Goal: Obtain resource: Obtain resource

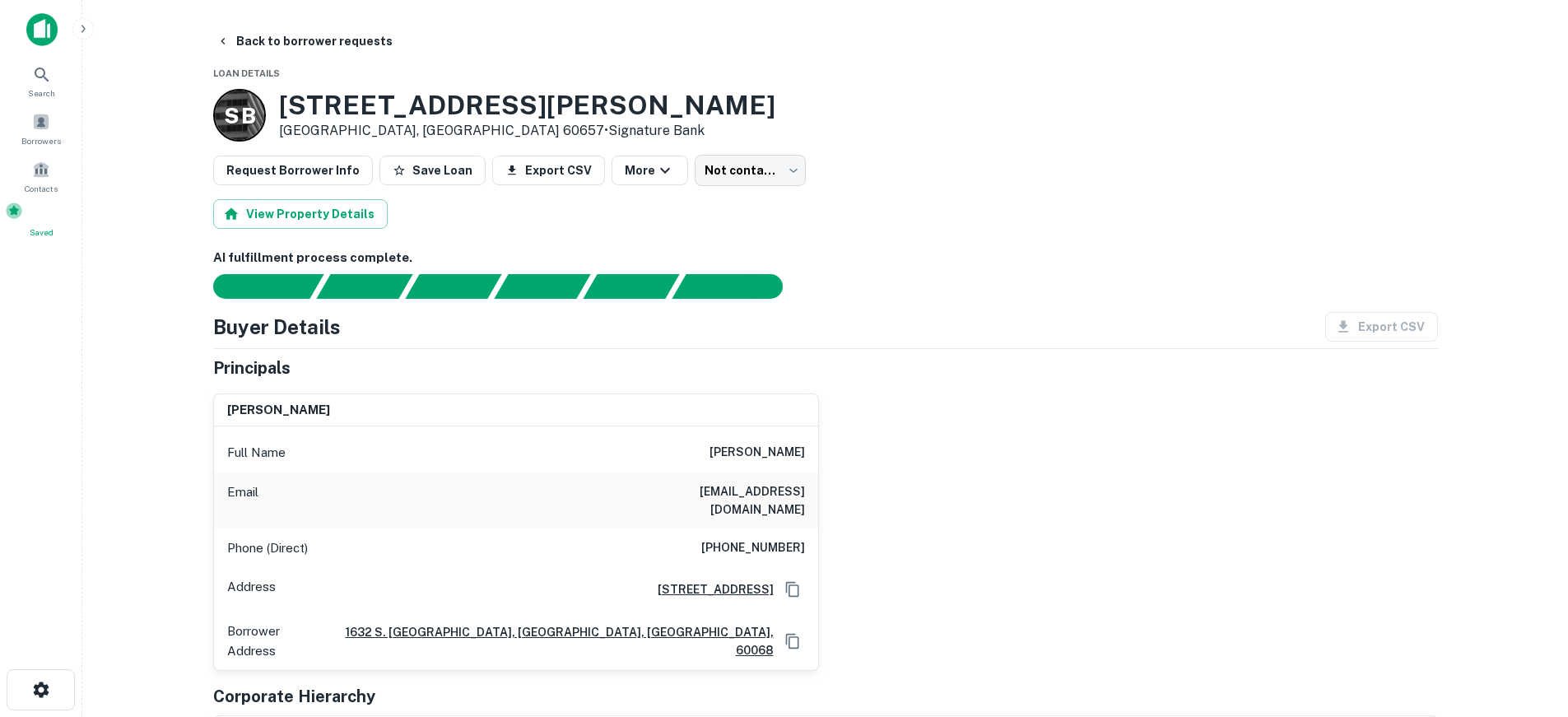
click at [23, 215] on span at bounding box center [14, 211] width 18 height 18
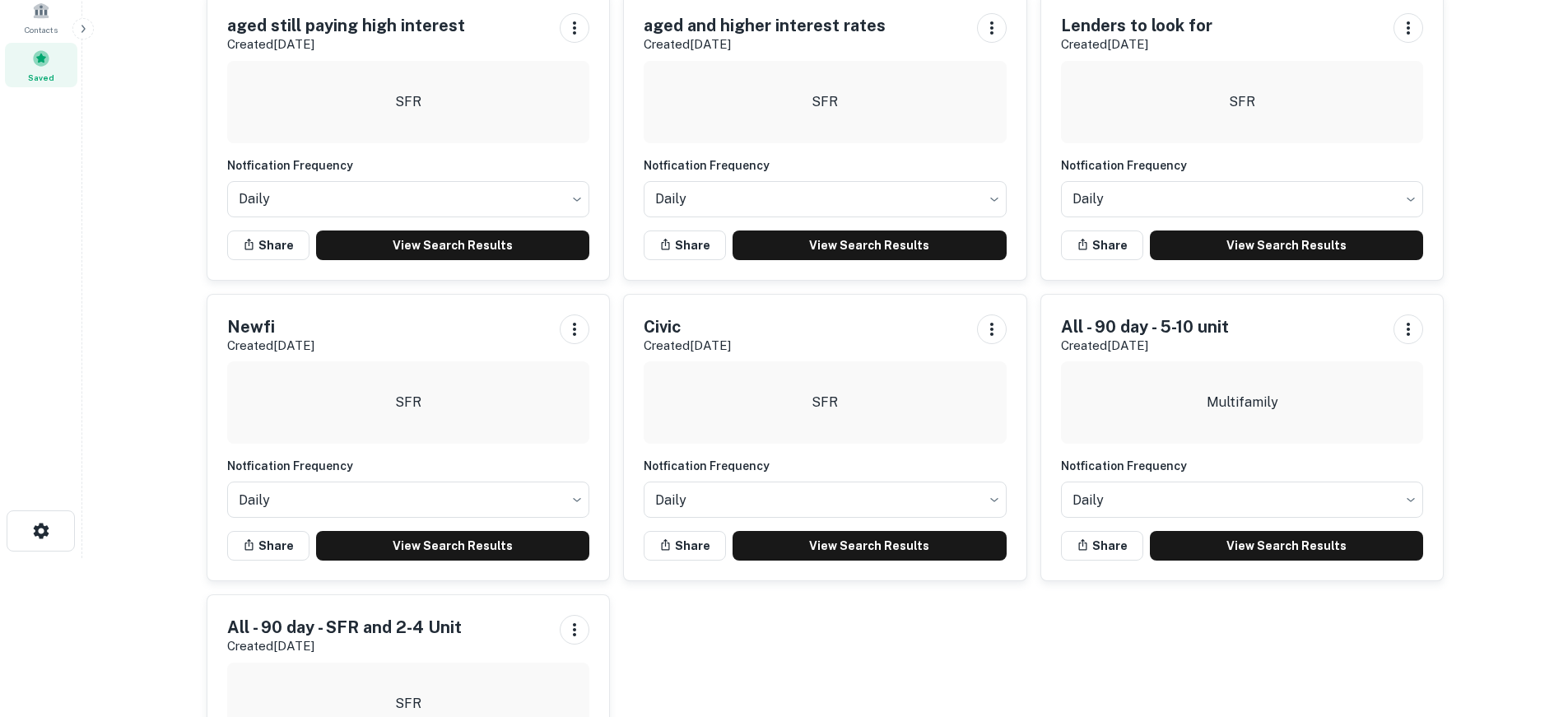
scroll to position [165, 0]
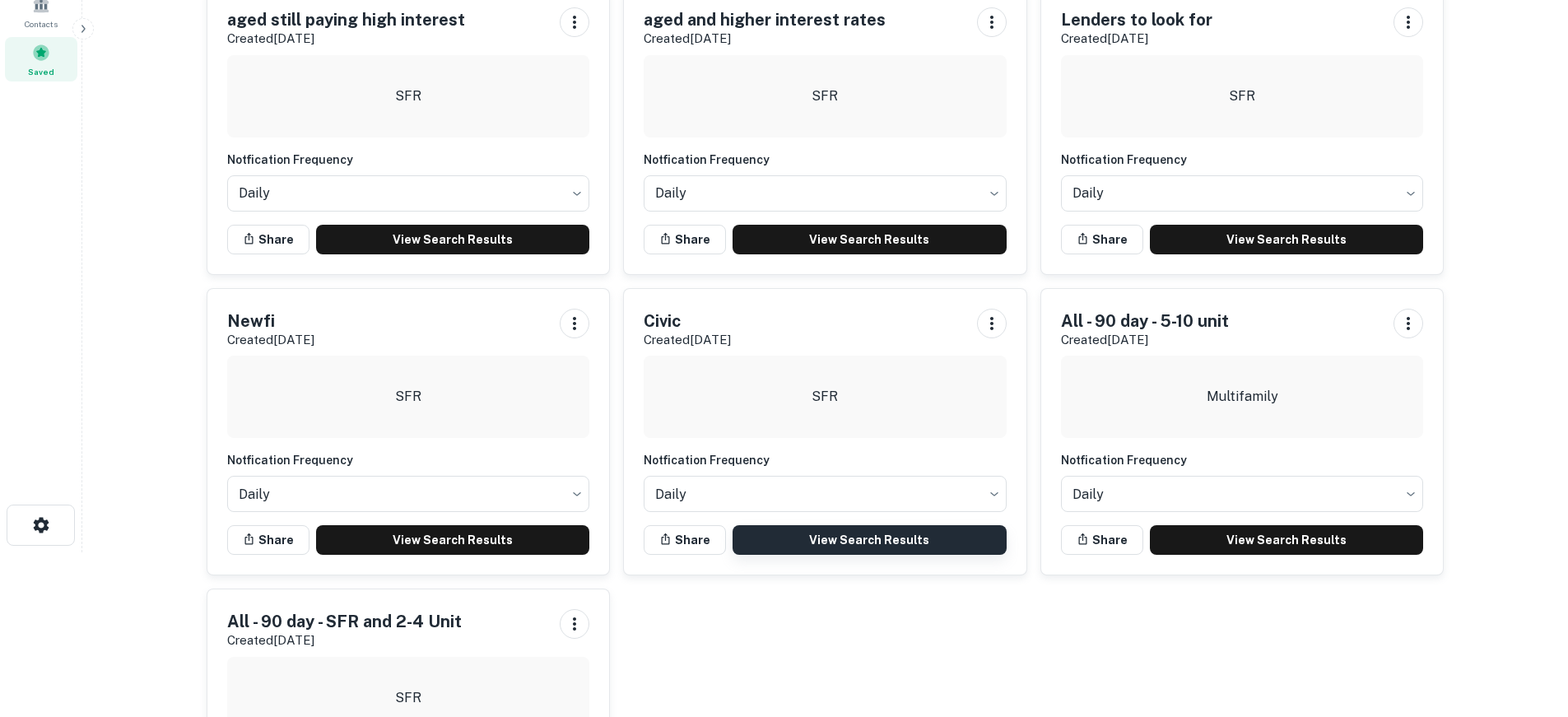
click at [801, 551] on link "View Search Results" at bounding box center [869, 540] width 274 height 29
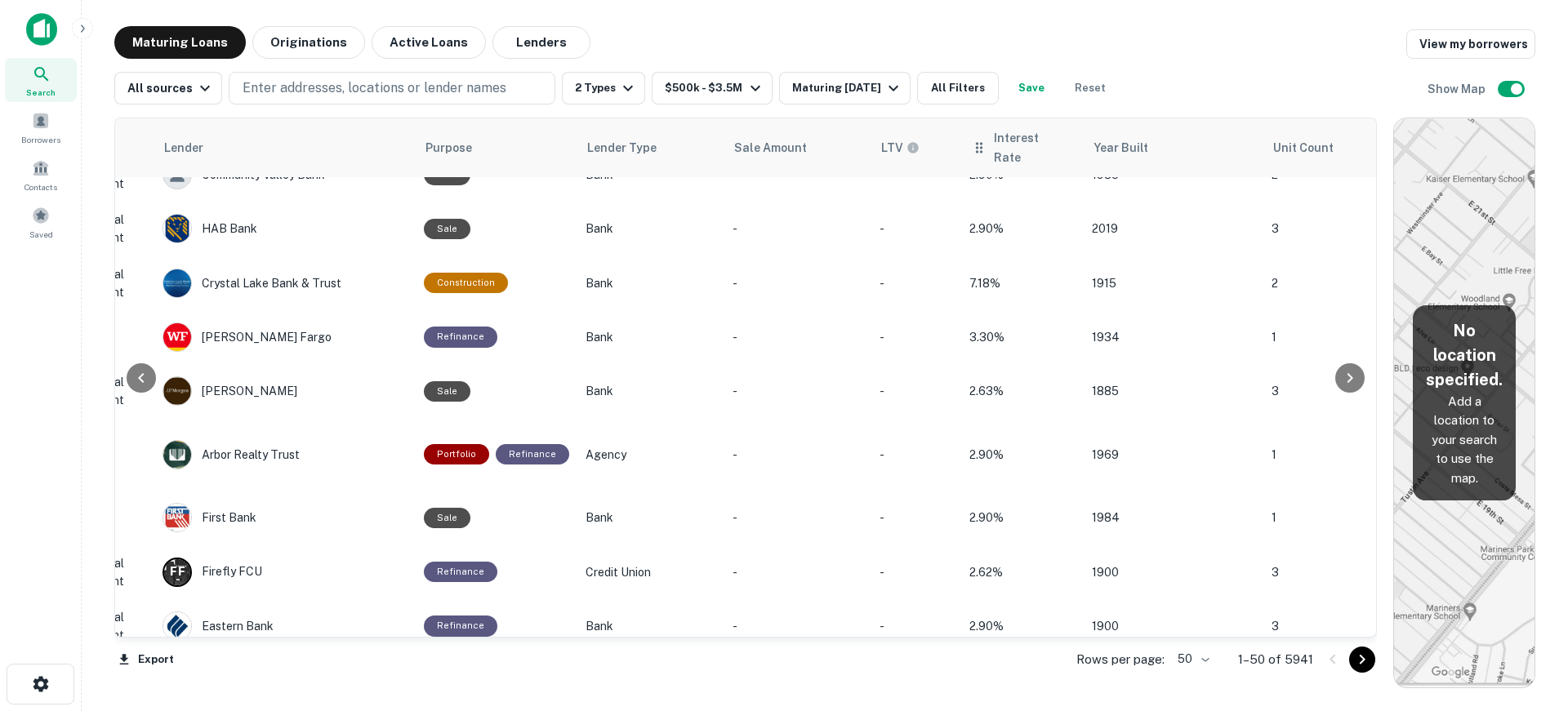
scroll to position [585, 858]
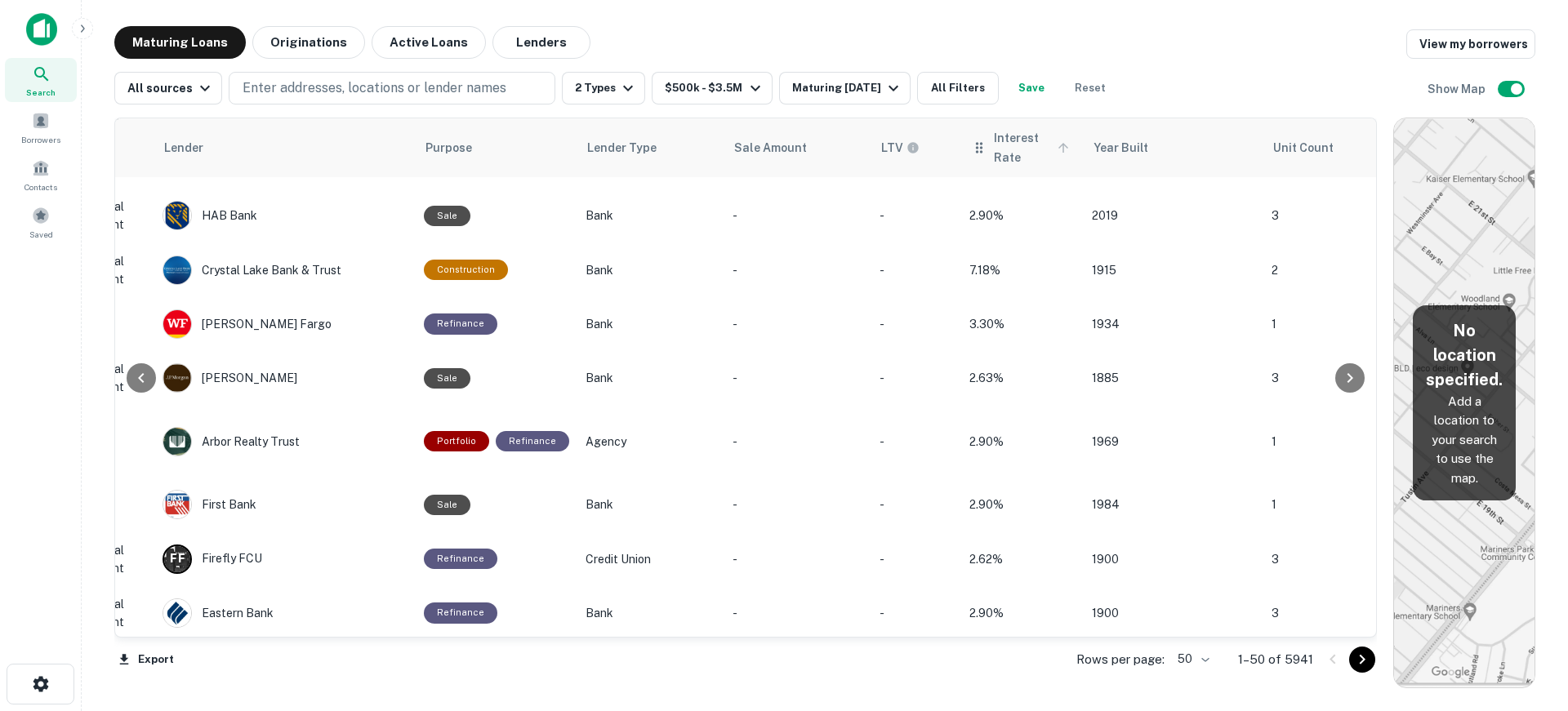
click at [994, 140] on span "Interest Rate" at bounding box center [1033, 148] width 80 height 39
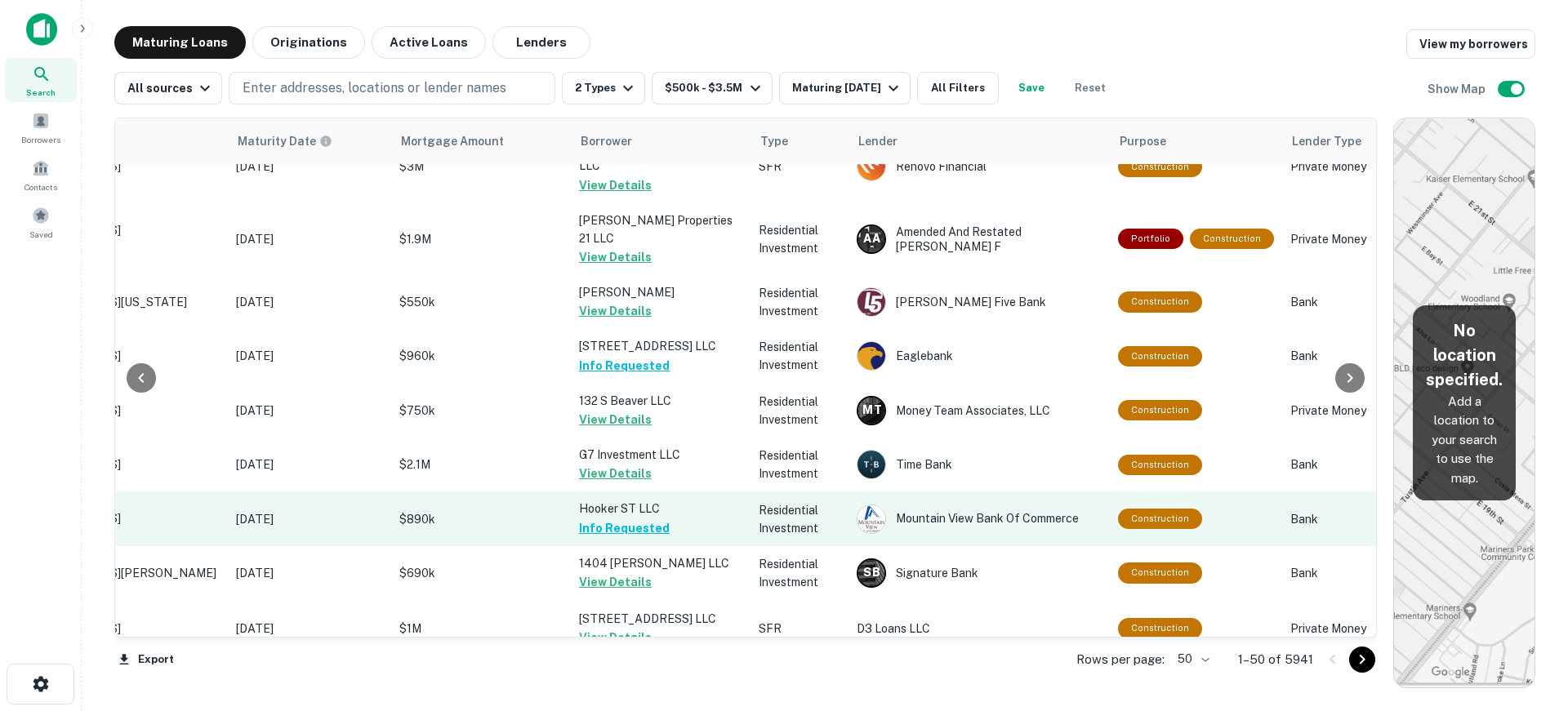
scroll to position [1715, 164]
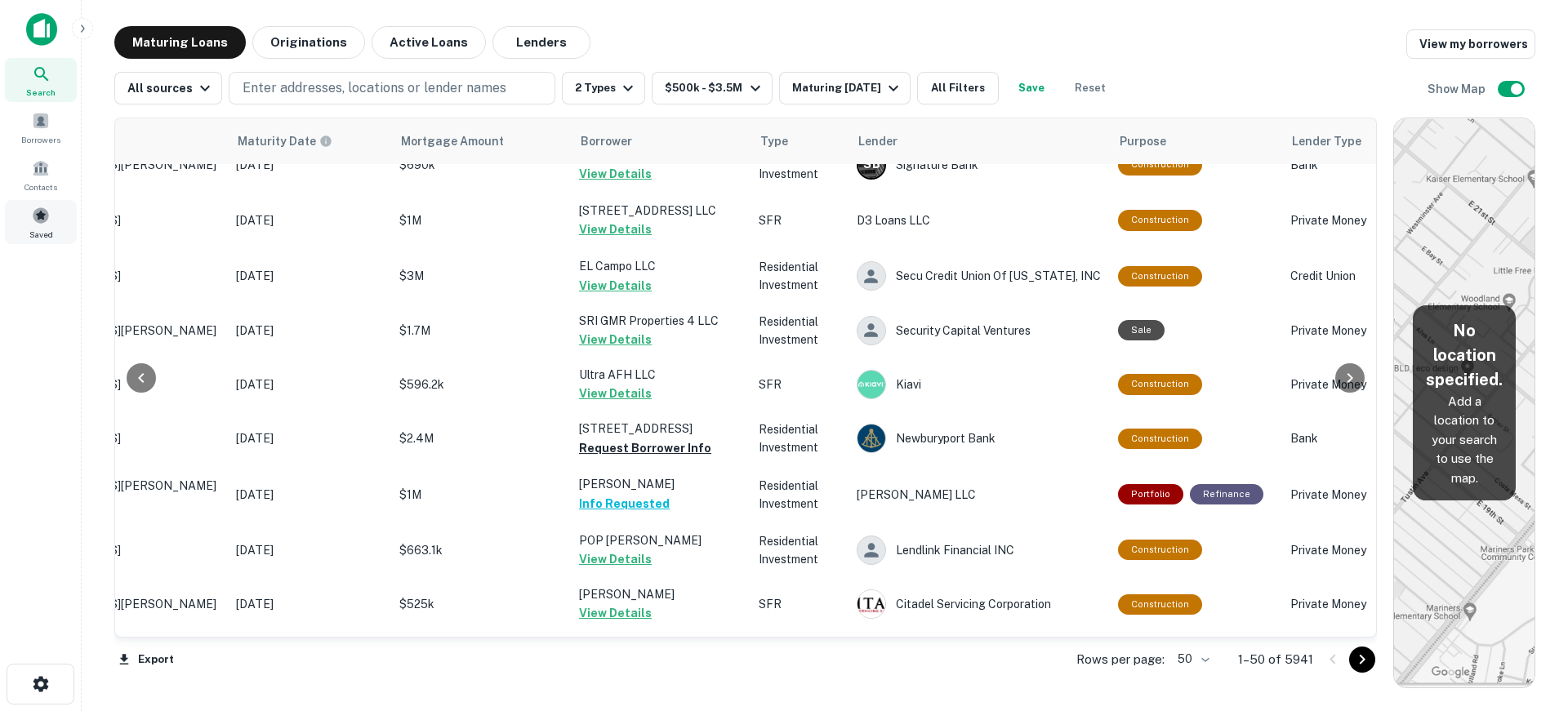
click at [43, 218] on span at bounding box center [40, 215] width 18 height 18
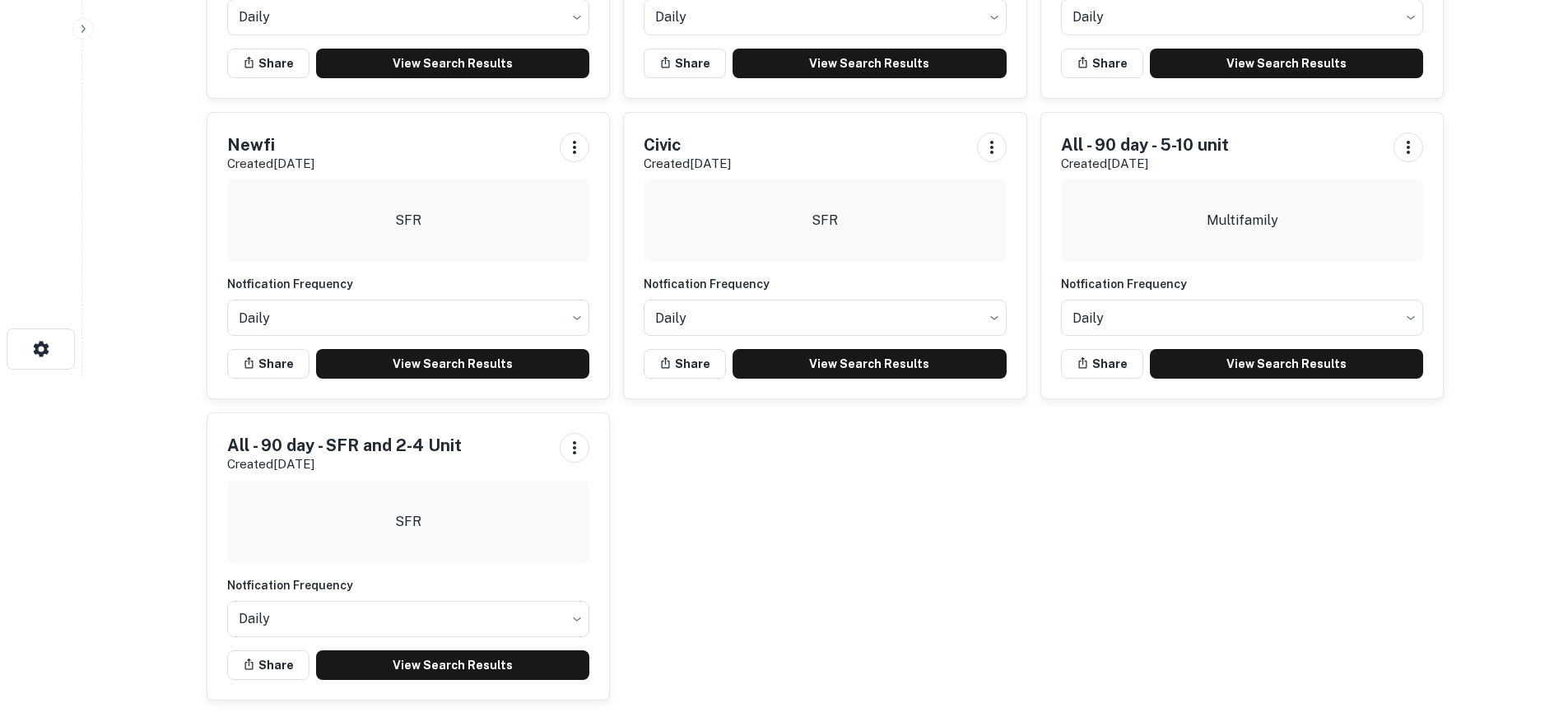
scroll to position [351, 0]
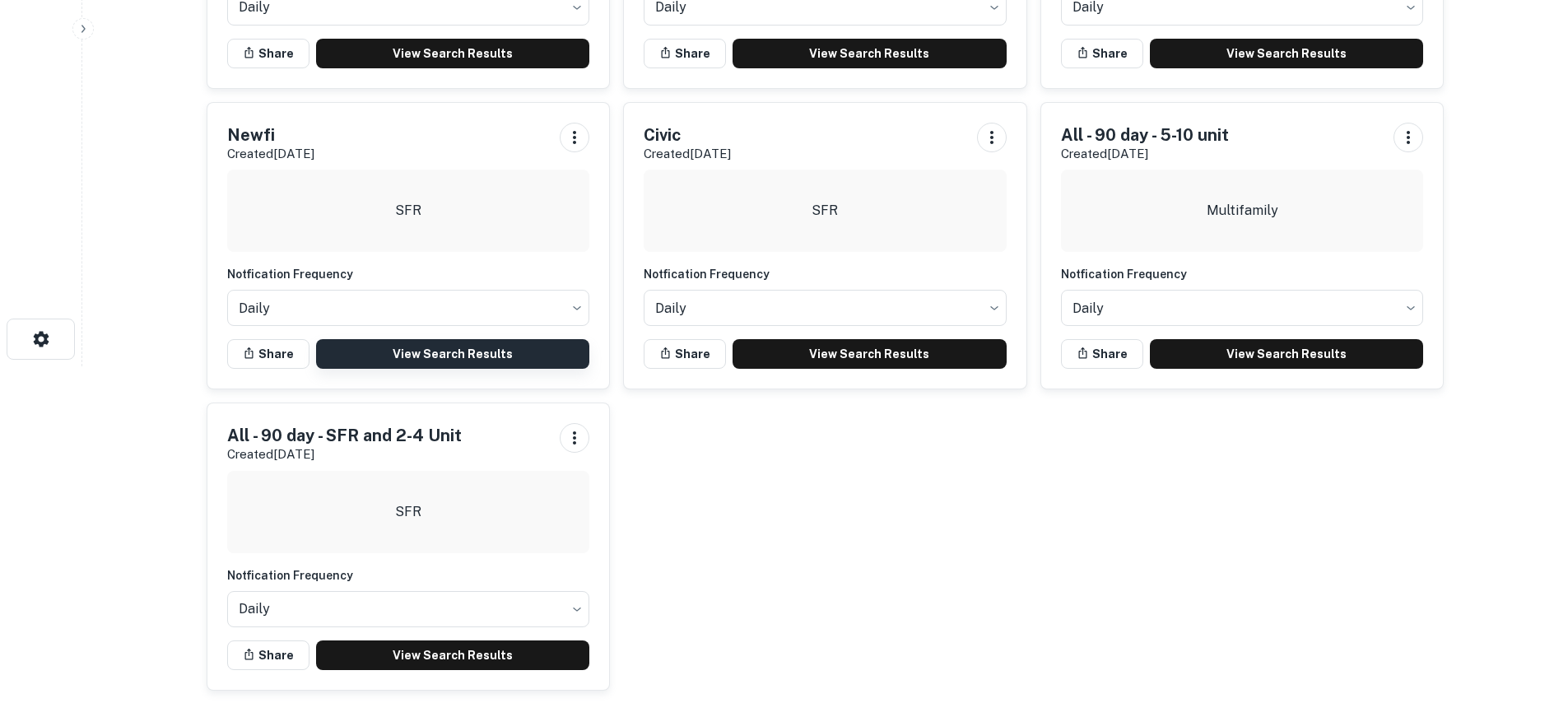
click at [471, 343] on link "View Search Results" at bounding box center [452, 354] width 274 height 29
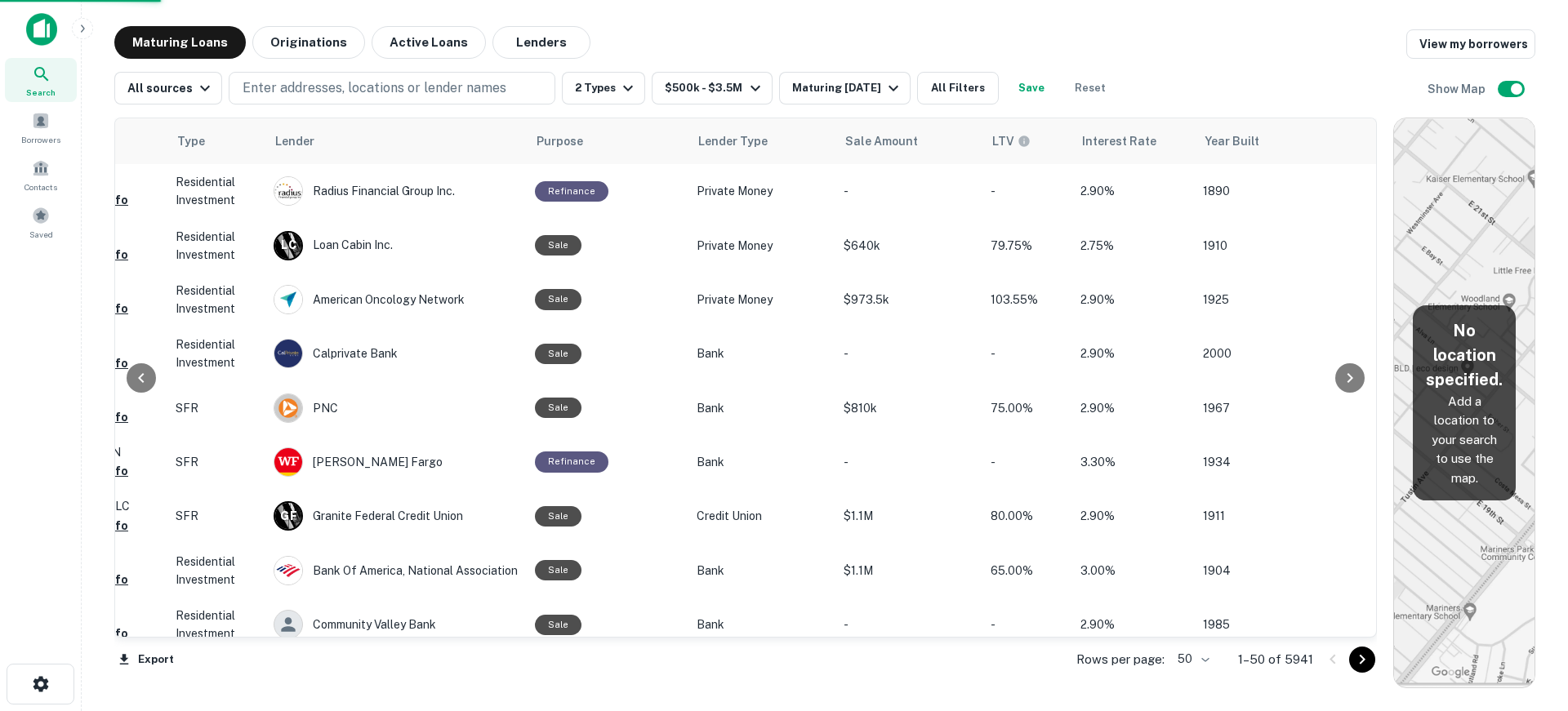
scroll to position [0, 815]
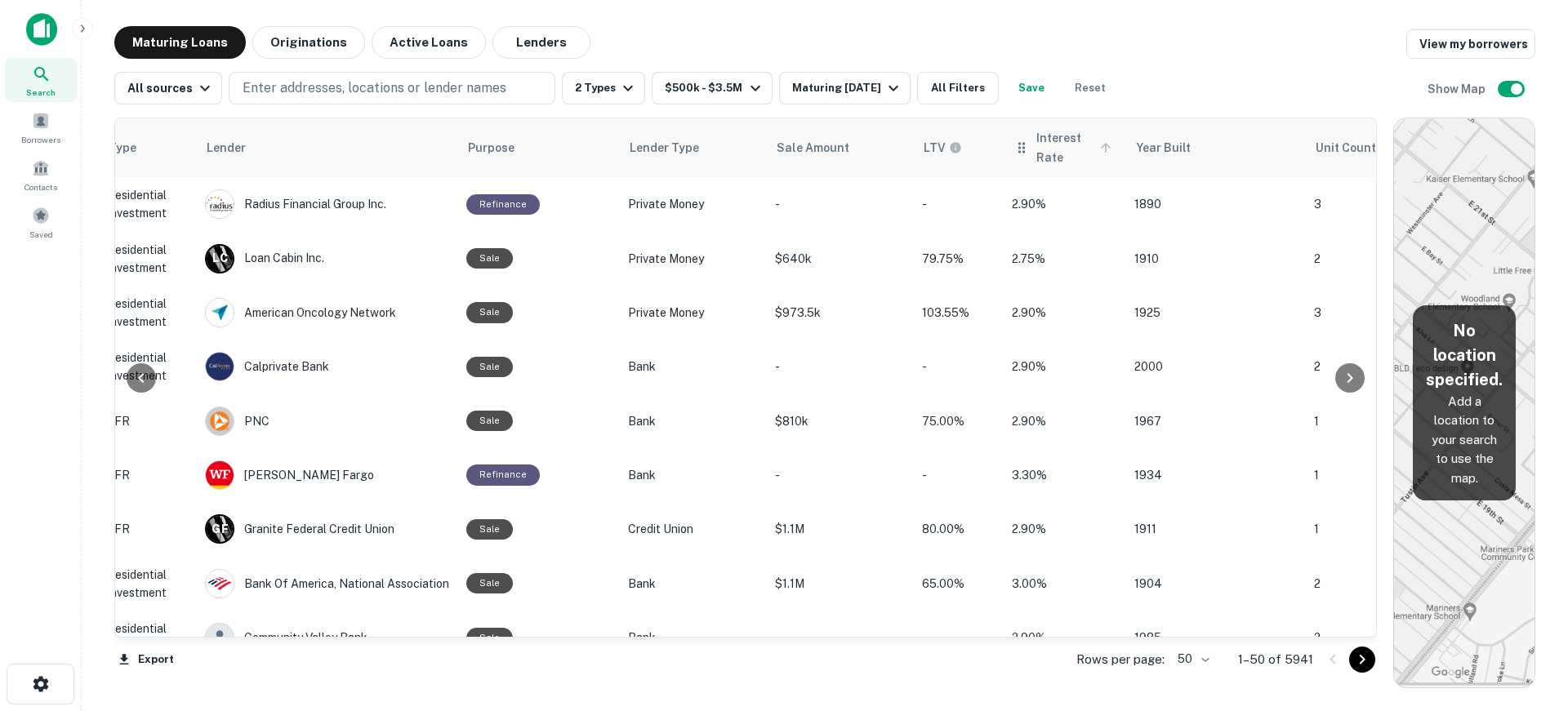
click at [1046, 140] on span "Interest Rate" at bounding box center [1076, 148] width 80 height 39
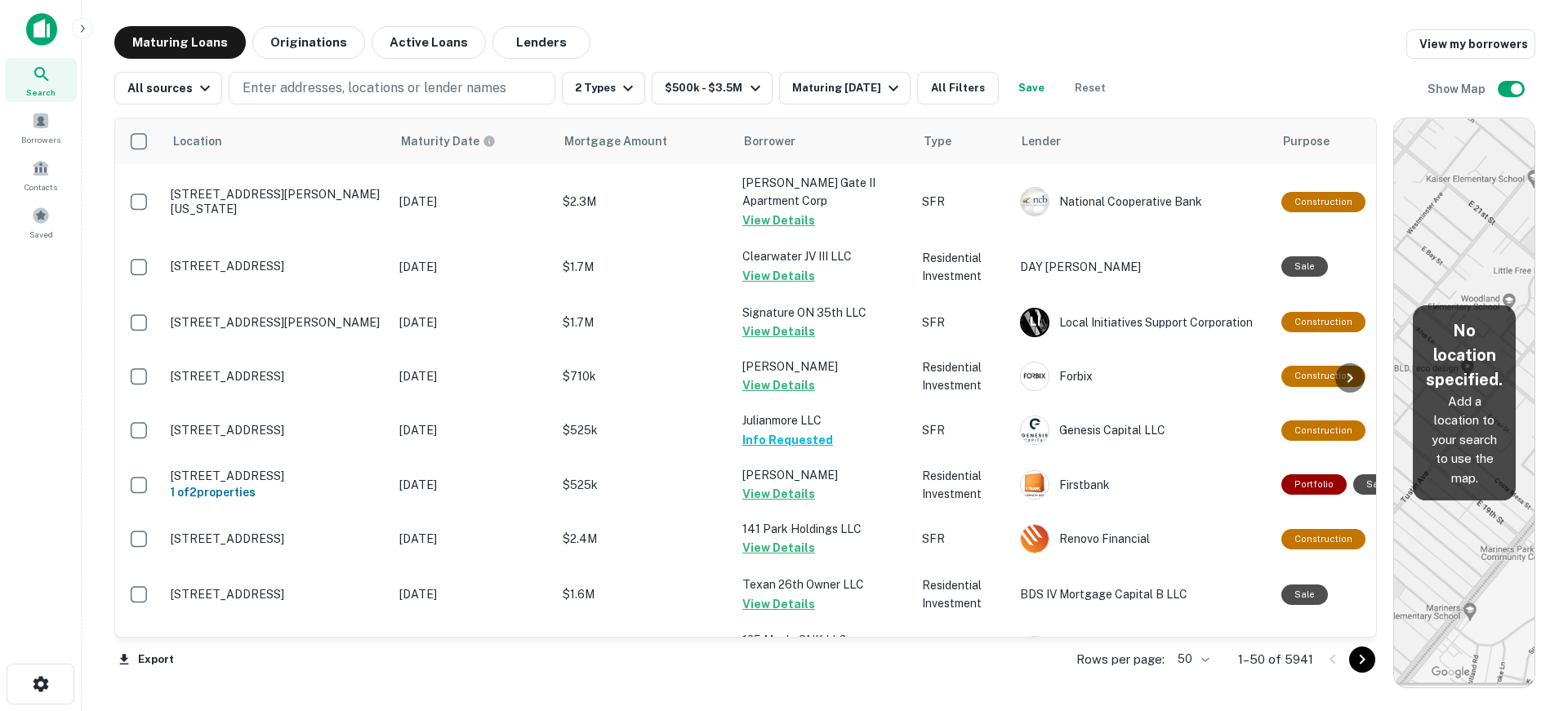
scroll to position [2316, 0]
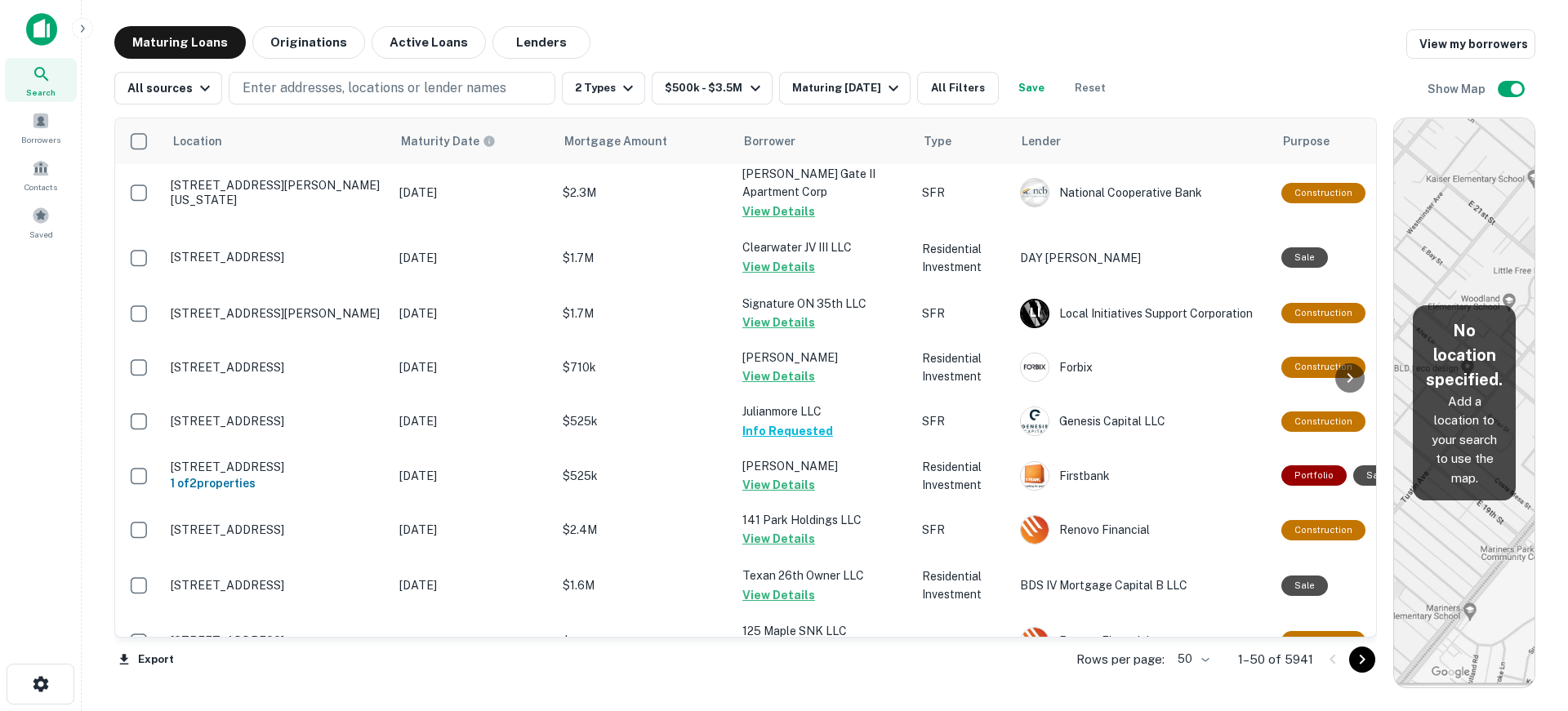
click at [1357, 658] on icon "Go to next page" at bounding box center [1362, 660] width 20 height 20
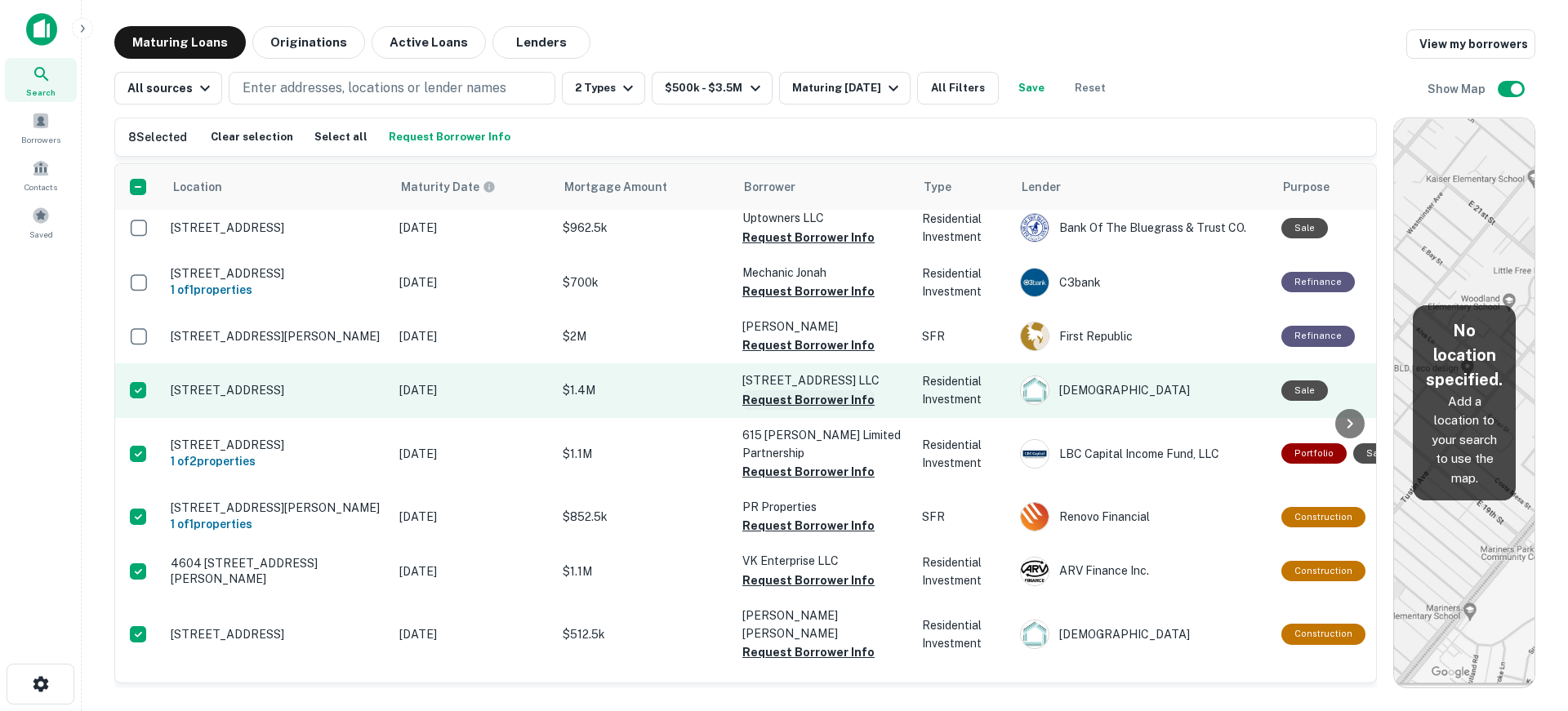
scroll to position [1981, 0]
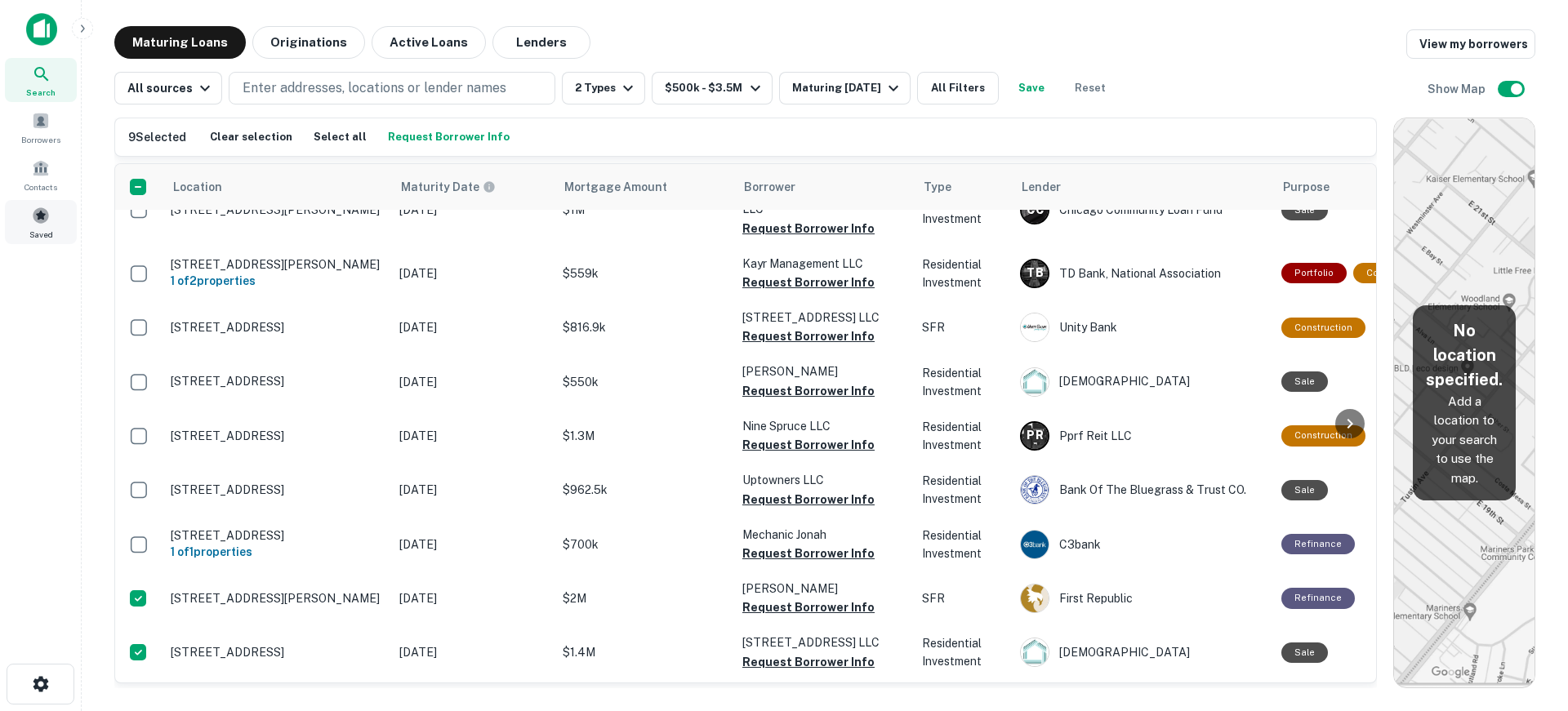
click at [61, 217] on div "Saved" at bounding box center [41, 222] width 72 height 44
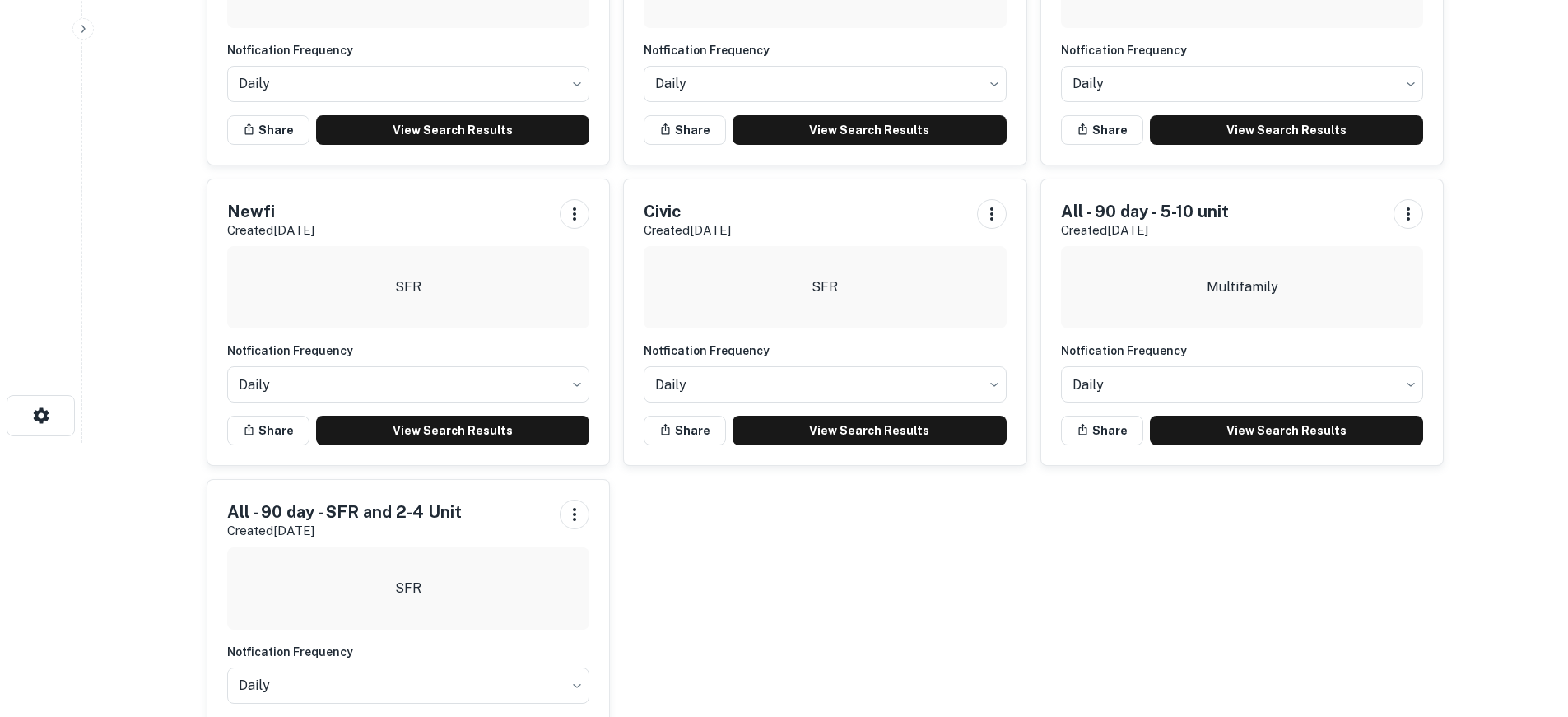
scroll to position [329, 0]
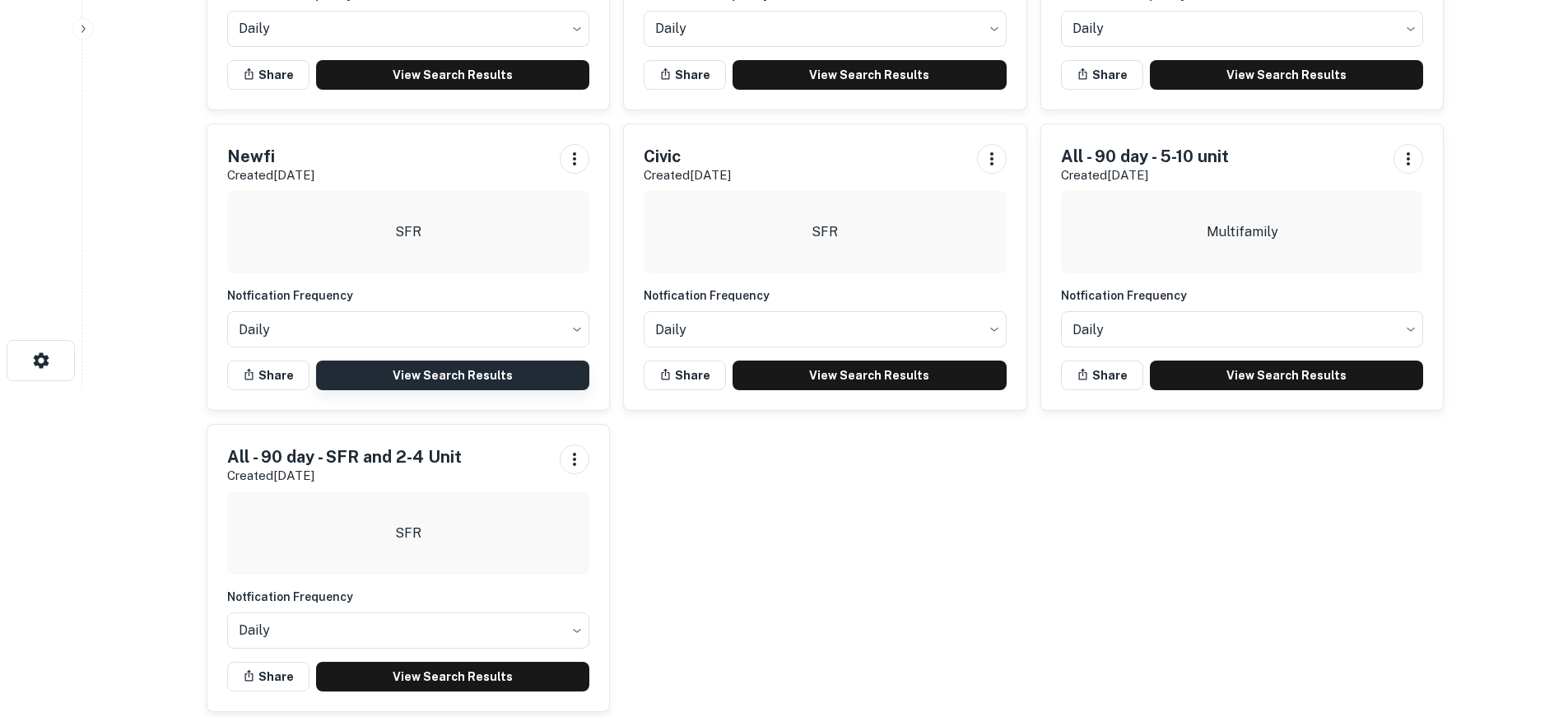
click at [489, 371] on link "View Search Results" at bounding box center [452, 376] width 274 height 29
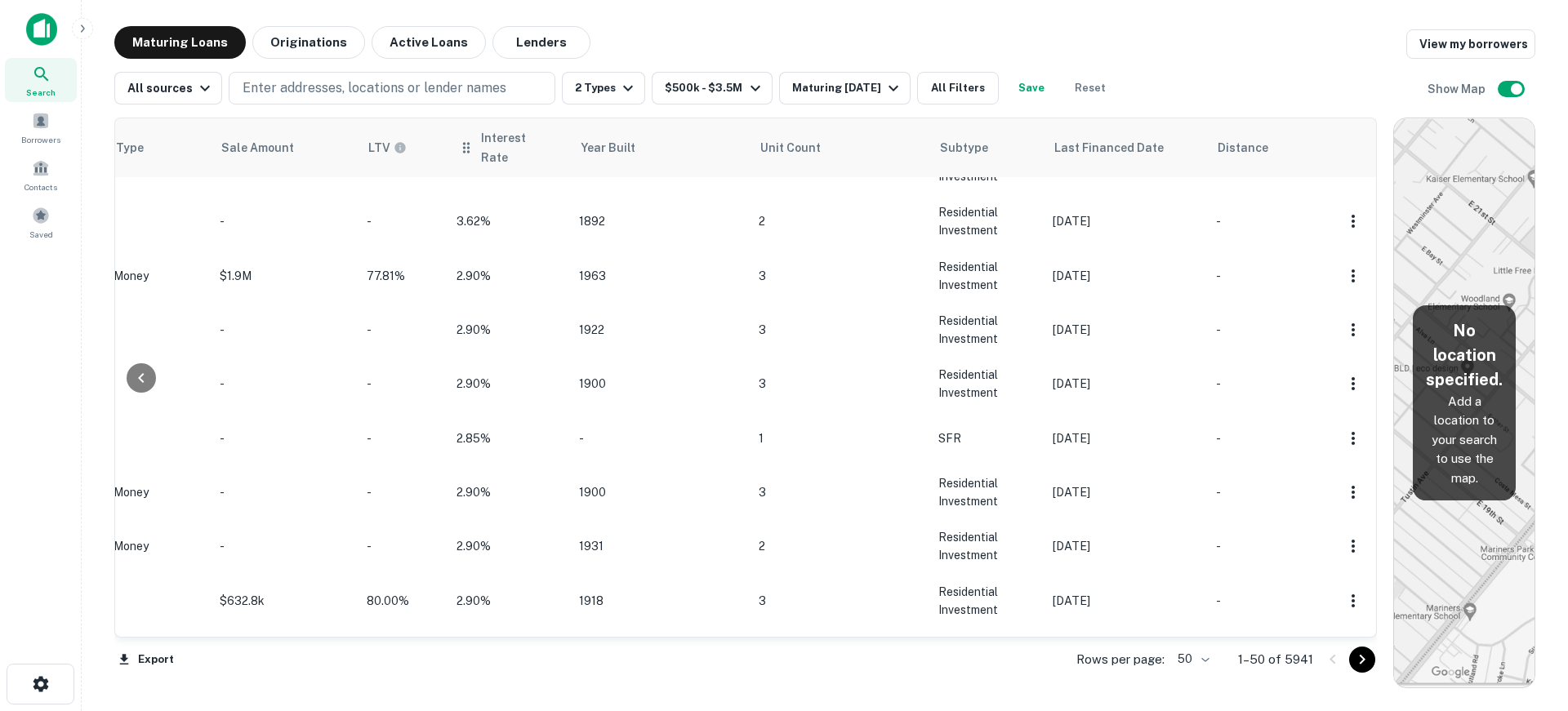
scroll to position [2311, 1374]
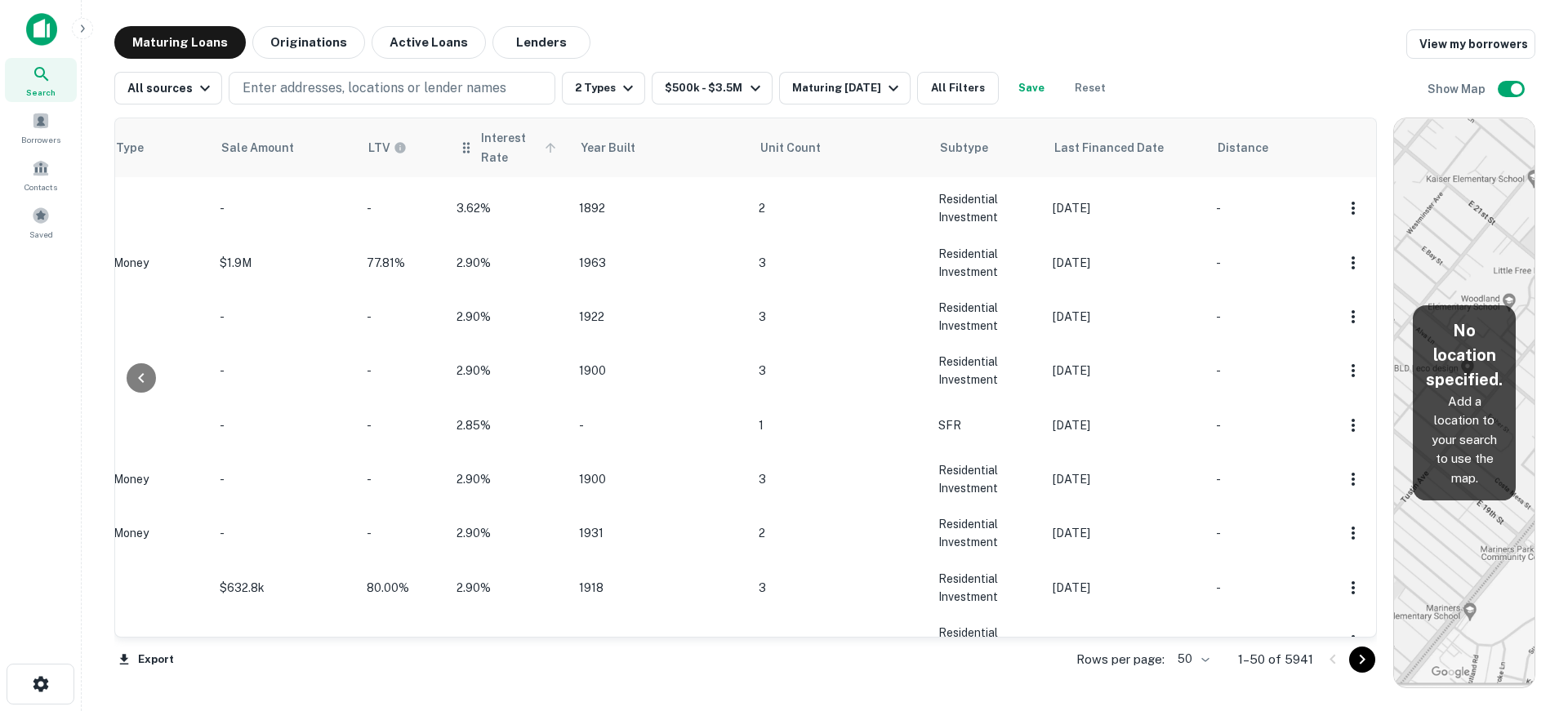
click at [493, 133] on span "Interest Rate" at bounding box center [521, 148] width 80 height 39
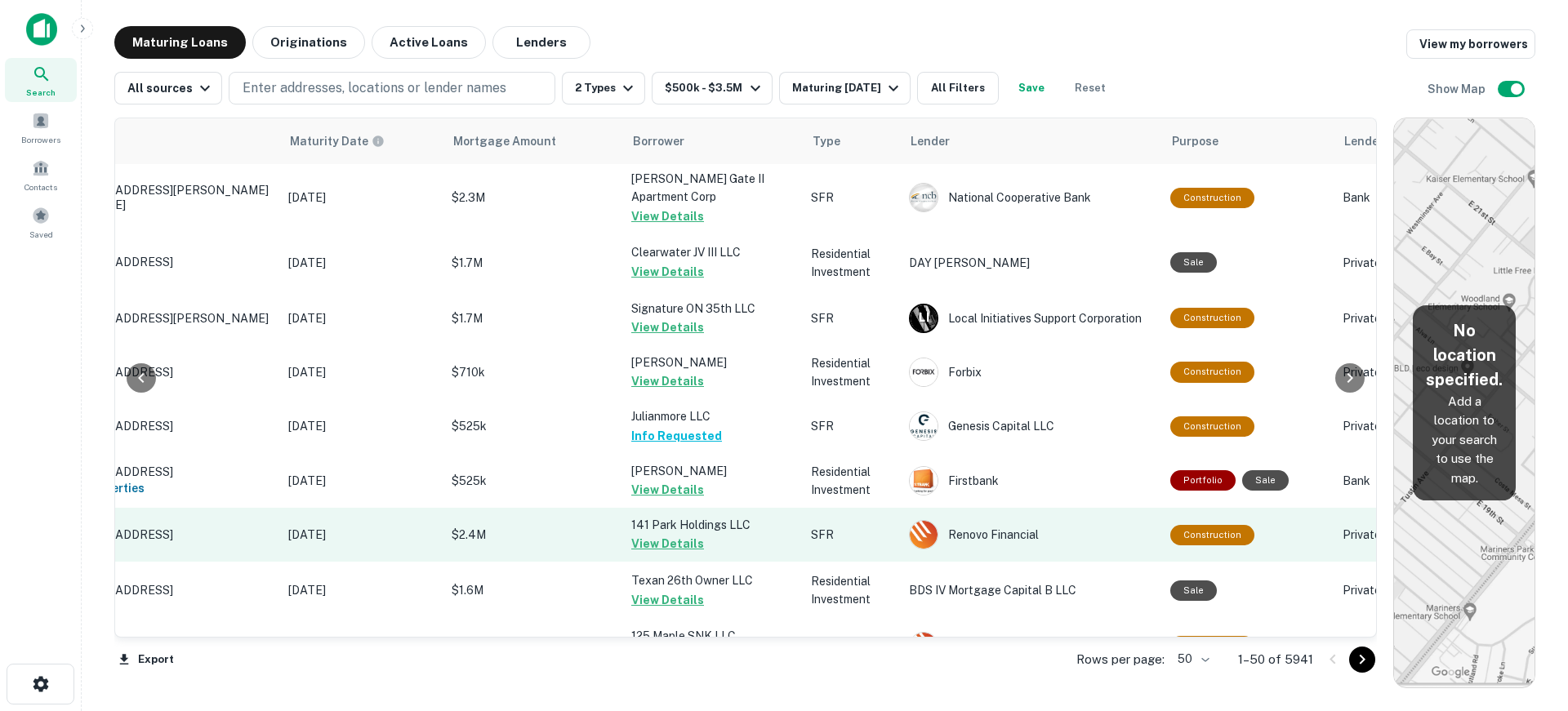
scroll to position [2316, 111]
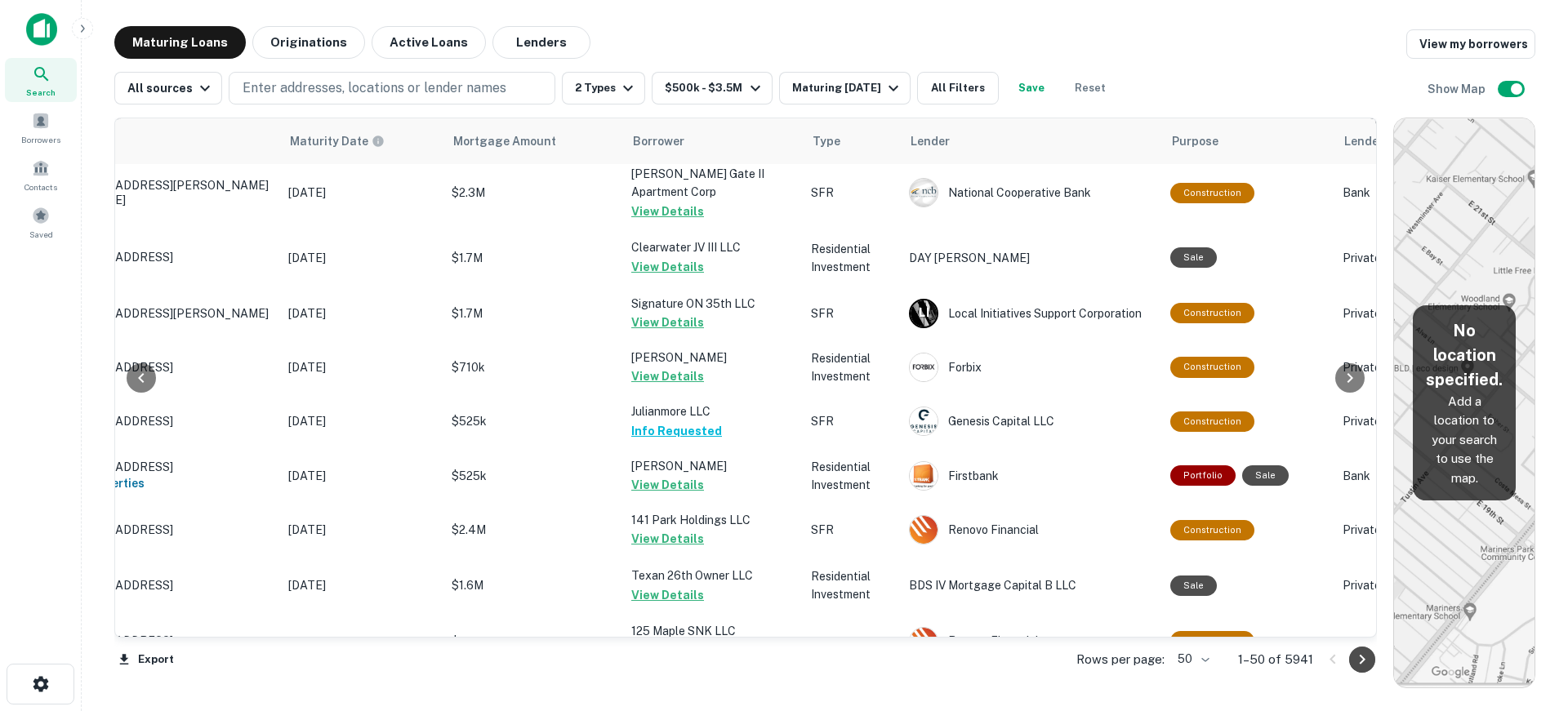
click at [1365, 656] on icon "Go to next page" at bounding box center [1362, 660] width 20 height 20
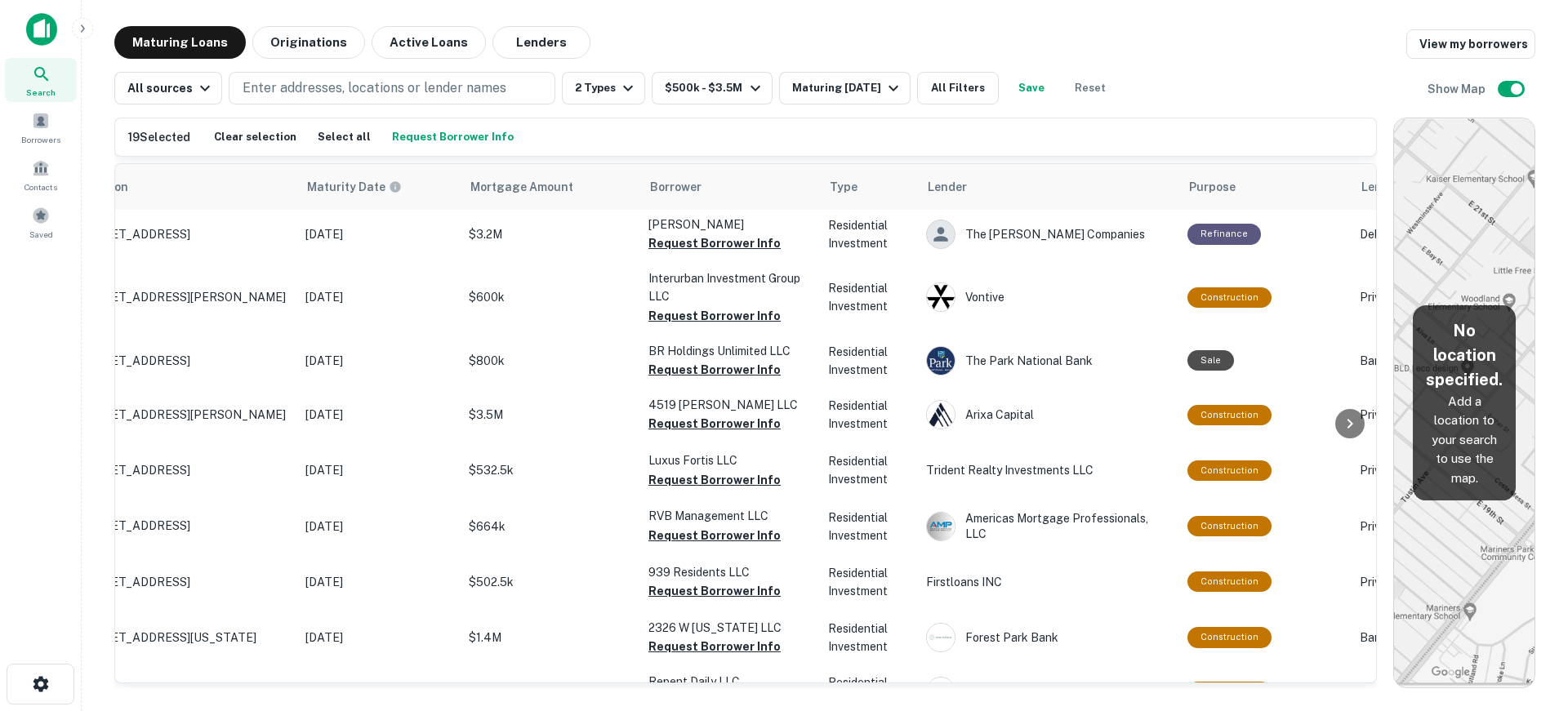
scroll to position [1327, 0]
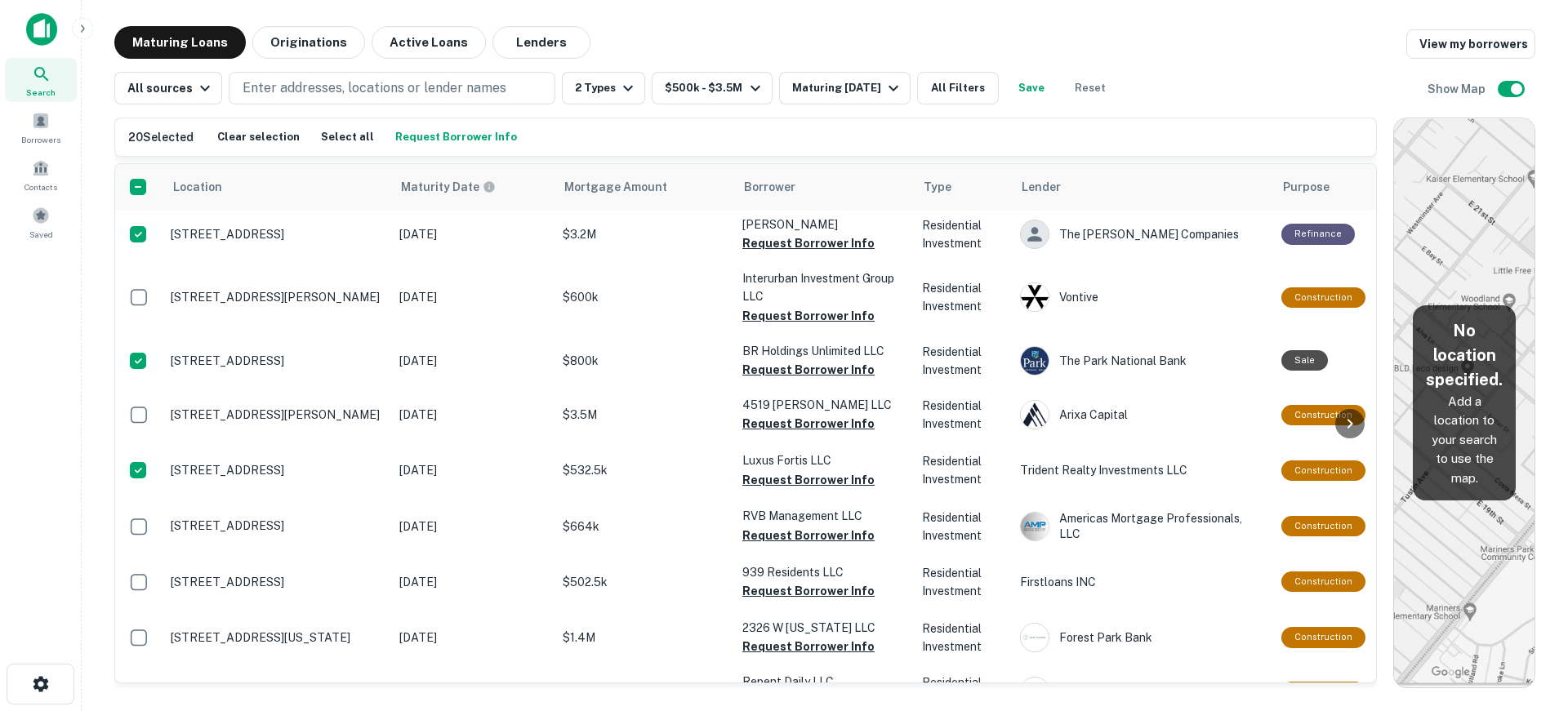
click at [476, 140] on button "Request Borrower Info" at bounding box center [457, 137] width 130 height 25
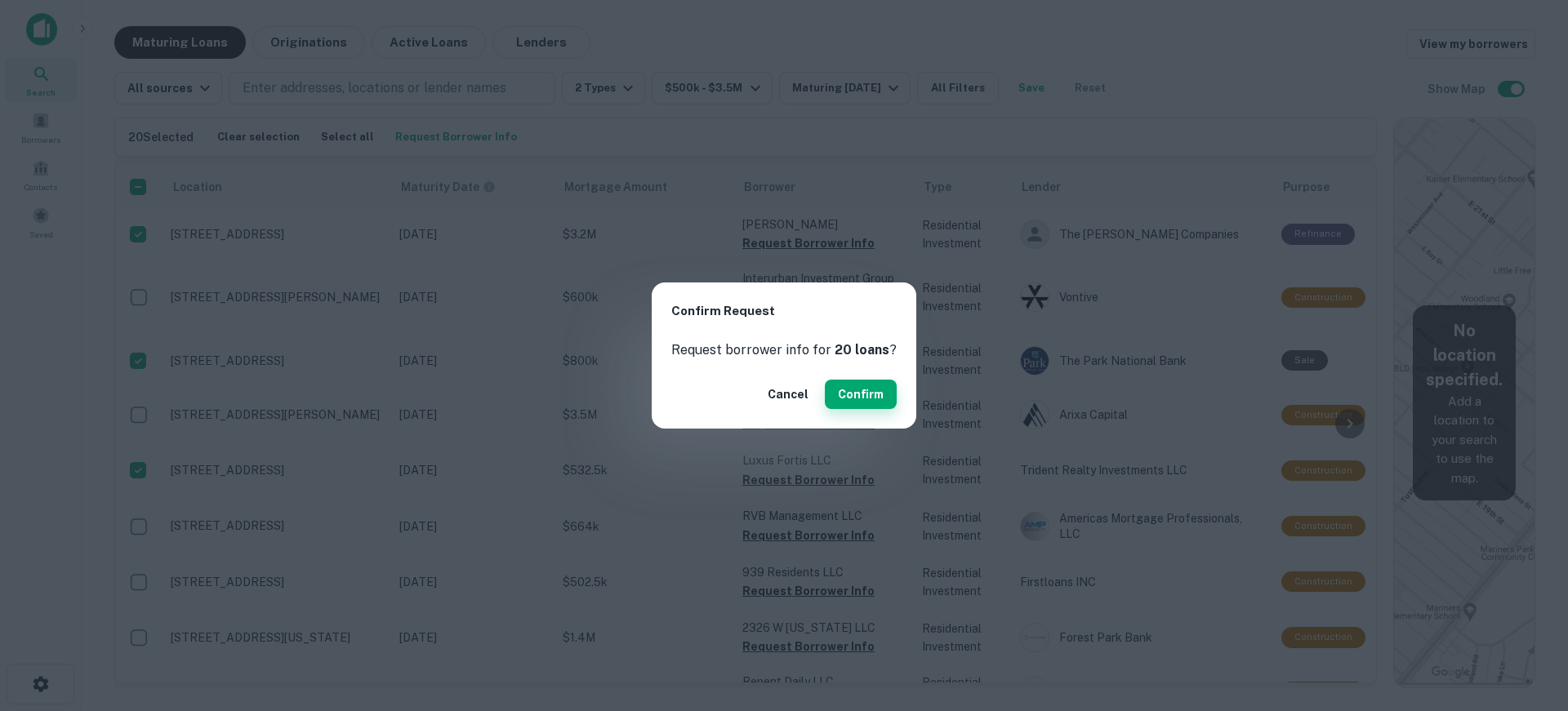
click at [882, 401] on button "Confirm" at bounding box center [861, 394] width 72 height 29
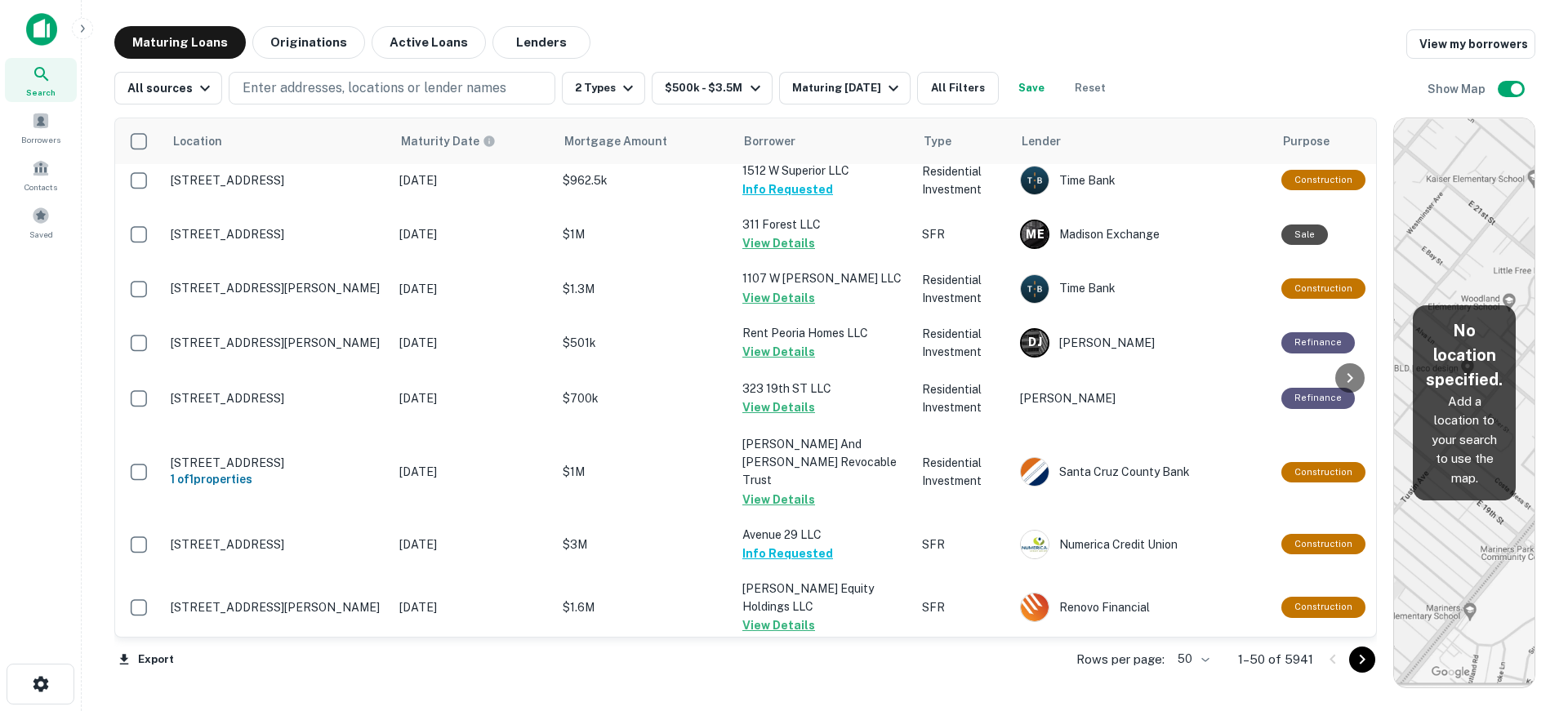
scroll to position [266, 0]
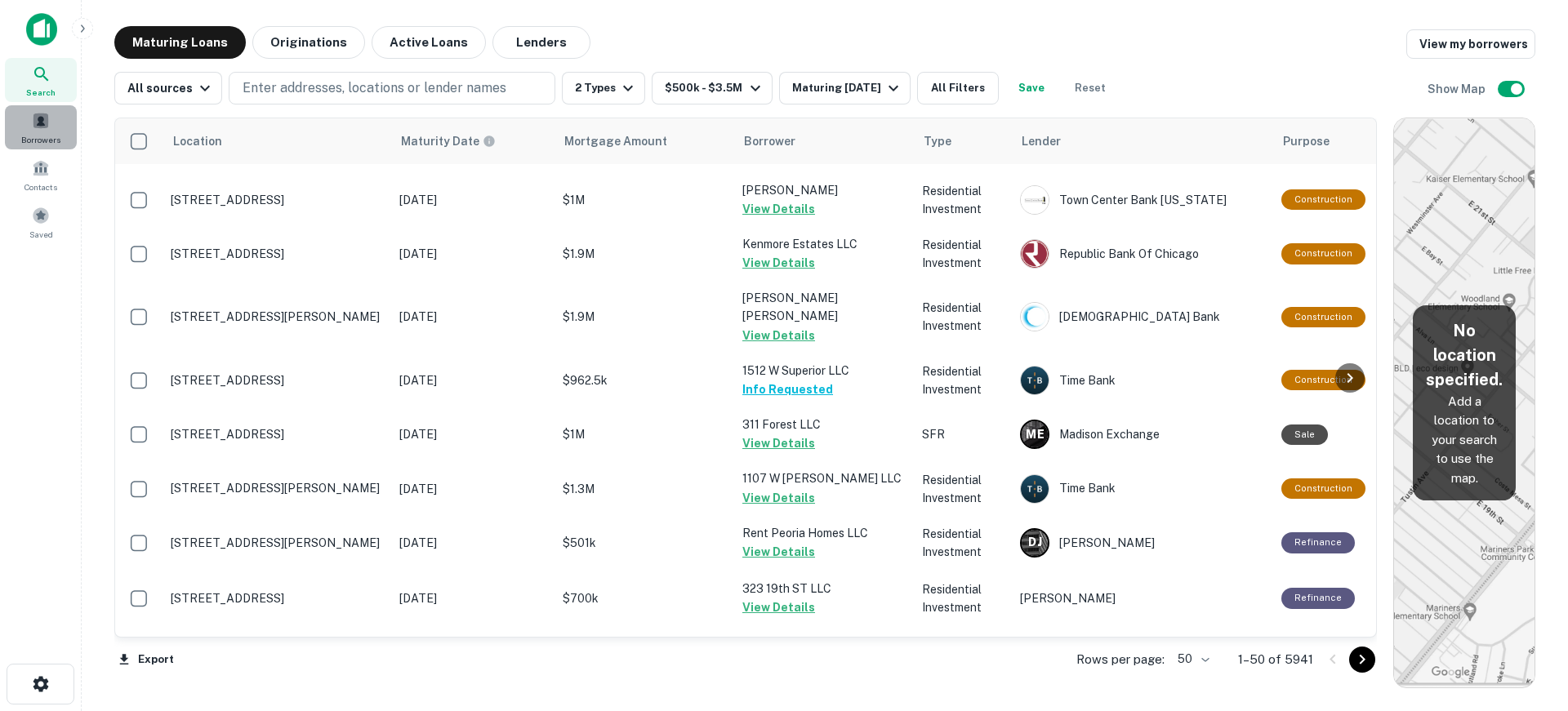
click at [36, 125] on span at bounding box center [40, 121] width 18 height 18
